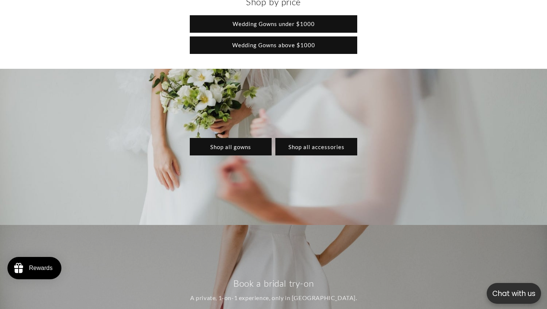
scroll to position [747, 0]
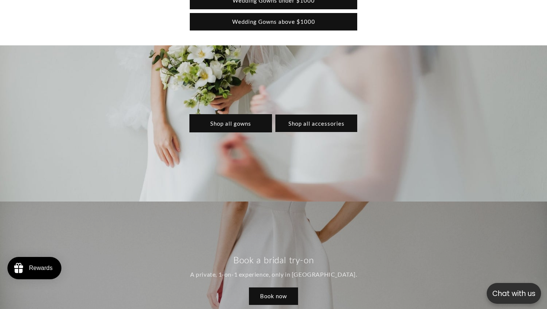
click at [226, 130] on link "Shop all gowns" at bounding box center [231, 124] width 82 height 18
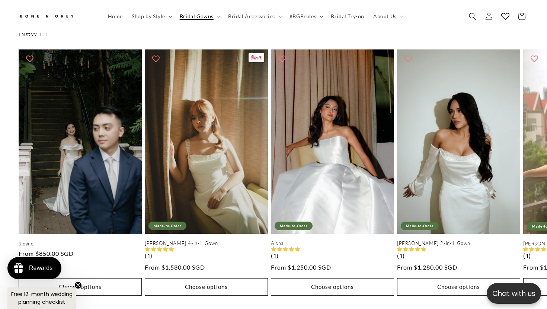
scroll to position [0, 185]
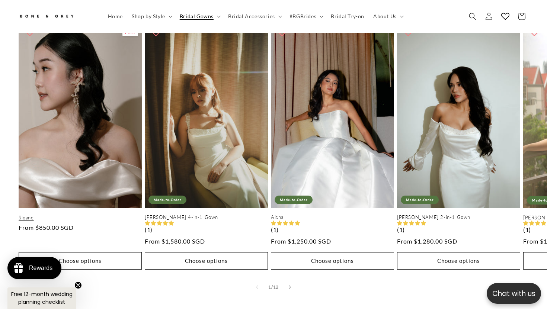
click at [74, 215] on link "Sloane" at bounding box center [80, 218] width 123 height 6
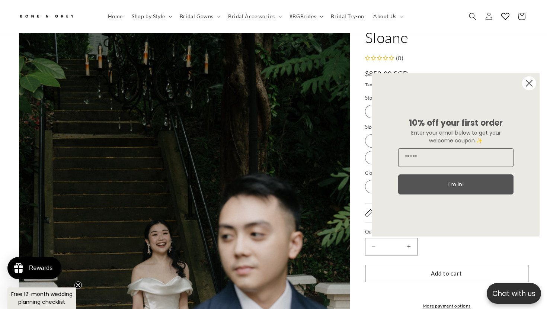
click at [525, 85] on circle "Close dialog" at bounding box center [530, 83] width 14 height 14
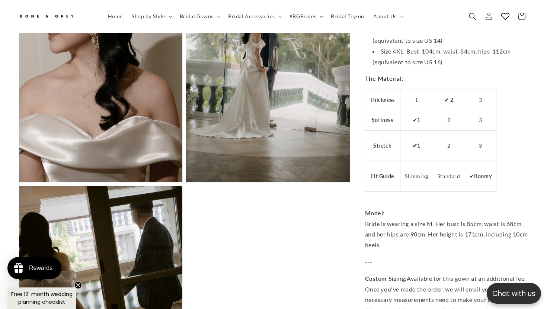
scroll to position [786, 0]
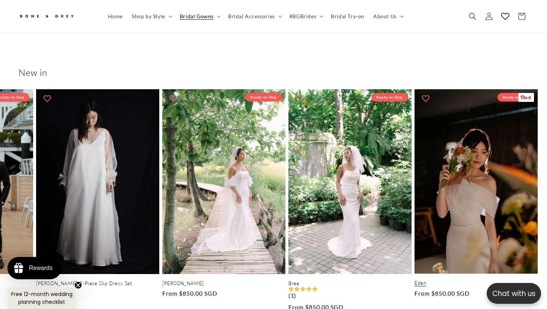
scroll to position [0, 1381]
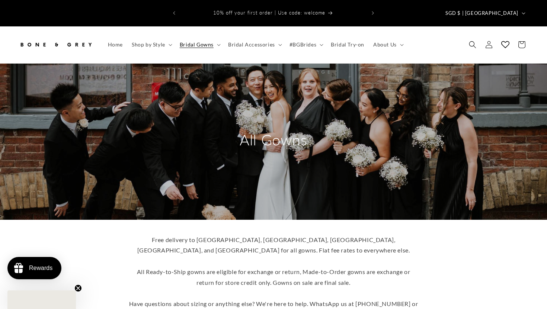
scroll to position [233, 0]
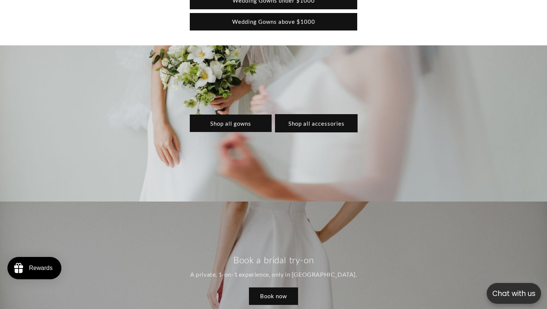
click at [324, 118] on link "Shop all accessories" at bounding box center [317, 124] width 82 height 18
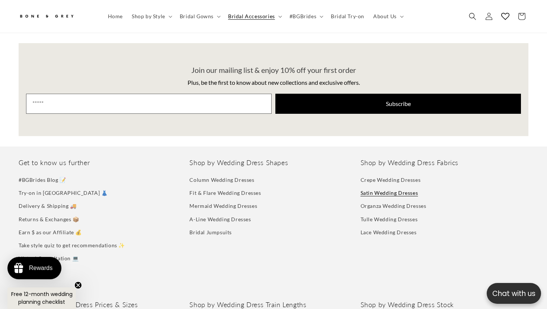
scroll to position [1389, 0]
